Goal: Transaction & Acquisition: Obtain resource

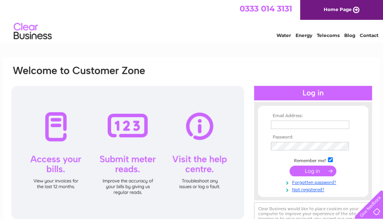
type input "adamlavery@hotmail.com"
click at [315, 173] on input "submit" at bounding box center [313, 170] width 47 height 11
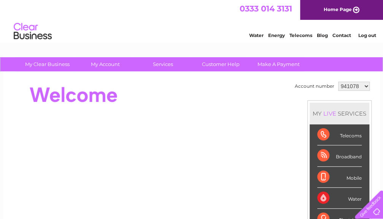
click at [347, 89] on select "941078 1045006" at bounding box center [355, 85] width 32 height 9
select select "1045006"
click at [339, 81] on select "941078 1045006" at bounding box center [355, 85] width 32 height 9
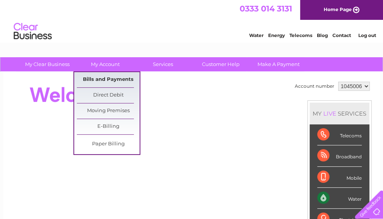
click at [107, 81] on link "Bills and Payments" at bounding box center [108, 79] width 63 height 15
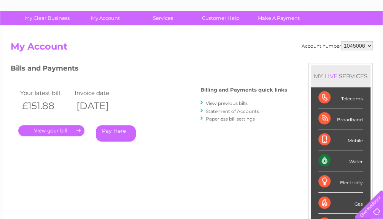
scroll to position [70, 0]
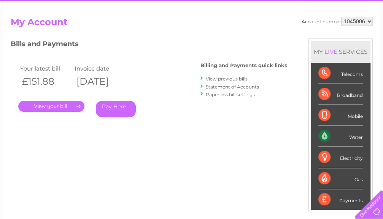
click at [77, 102] on link "." at bounding box center [51, 106] width 66 height 11
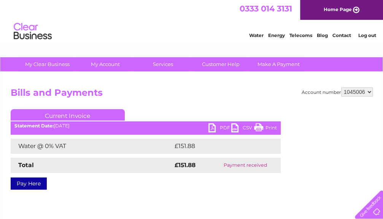
click at [213, 129] on link "PDF" at bounding box center [220, 128] width 23 height 11
click at [91, 96] on h2 "Bills and Payments" at bounding box center [192, 94] width 363 height 14
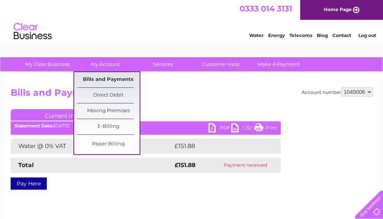
click at [103, 77] on link "Bills and Payments" at bounding box center [108, 79] width 63 height 15
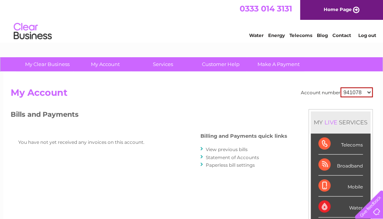
click at [232, 147] on link "View previous bills" at bounding box center [227, 149] width 42 height 6
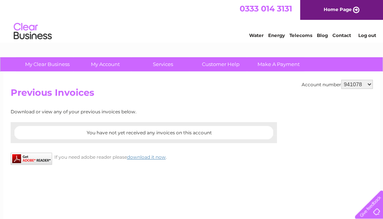
click at [360, 83] on select "941078 1045006" at bounding box center [358, 84] width 32 height 9
select select "1045006"
click at [342, 80] on select "941078 1045006" at bounding box center [358, 84] width 32 height 9
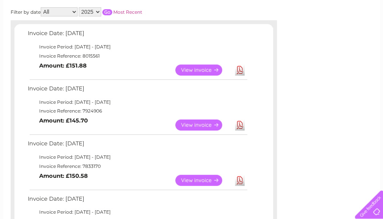
scroll to position [120, 0]
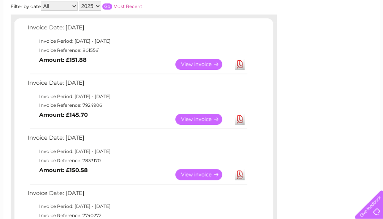
click at [240, 116] on link "Download" at bounding box center [240, 118] width 10 height 11
click at [159, 144] on td "Invoice Date: [DATE]" at bounding box center [137, 140] width 223 height 14
click at [242, 171] on link "Download" at bounding box center [240, 174] width 10 height 11
